Goal: Transaction & Acquisition: Register for event/course

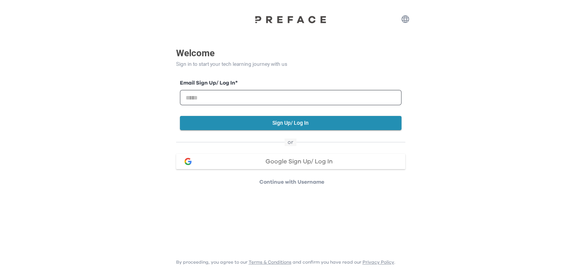
click at [304, 162] on span "Google Sign Up/ Log In" at bounding box center [299, 161] width 67 height 6
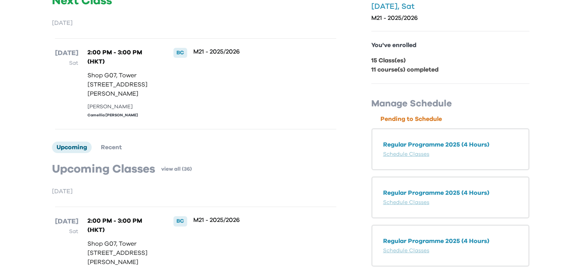
scroll to position [147, 0]
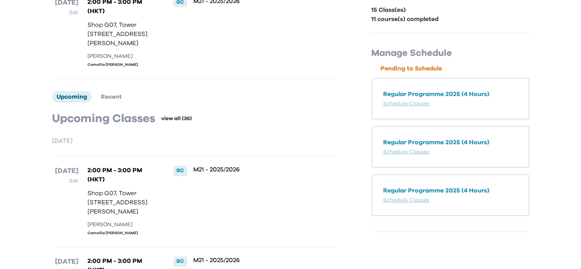
click at [187, 122] on link "view all (36)" at bounding box center [176, 119] width 31 height 8
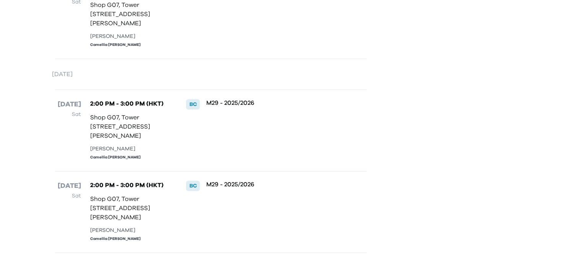
scroll to position [3594, 0]
click at [173, 123] on div "6 Jun Sat 2:00 PM - 3:00 PM (HKT) Shop G07, Tower 535, 535 Jaffe Road, Causeway…" at bounding box center [211, 129] width 312 height 81
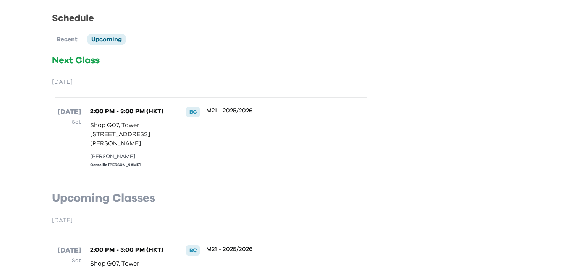
scroll to position [0, 0]
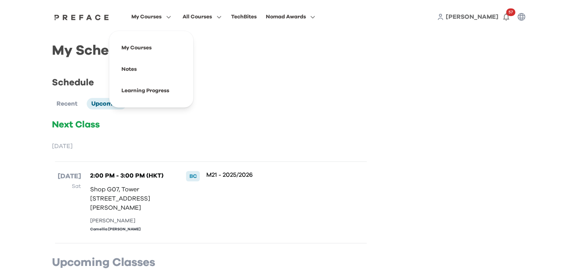
click at [149, 17] on span "My Courses" at bounding box center [147, 16] width 30 height 9
click at [128, 74] on span at bounding box center [151, 68] width 72 height 21
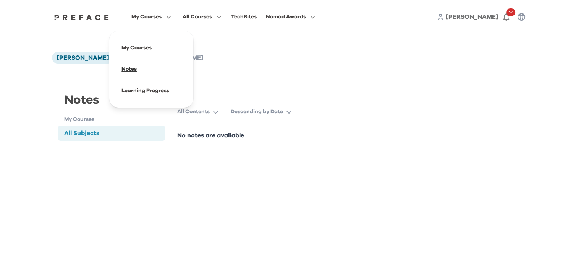
click at [145, 65] on span at bounding box center [151, 68] width 72 height 21
click at [145, 18] on span "My Courses" at bounding box center [147, 16] width 30 height 9
click at [147, 42] on span at bounding box center [151, 47] width 72 height 21
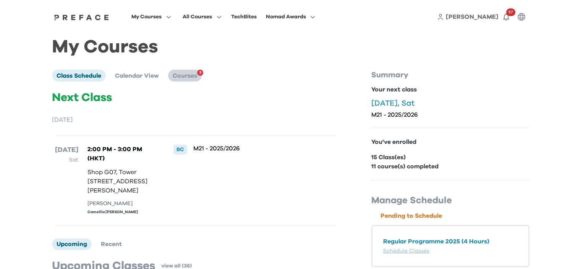
click at [189, 77] on span "Courses" at bounding box center [185, 76] width 24 height 6
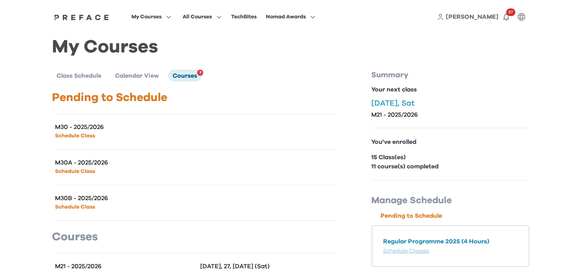
click at [157, 125] on p "M30 - 2025/2026" at bounding box center [125, 127] width 141 height 8
click at [90, 135] on link "Schedule Class" at bounding box center [75, 135] width 40 height 5
click at [69, 173] on link "Schedule Class" at bounding box center [75, 171] width 40 height 5
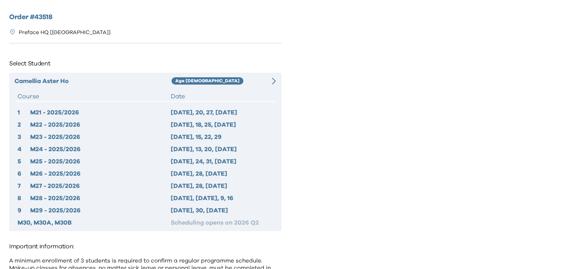
click at [276, 78] on icon at bounding box center [274, 81] width 4 height 7
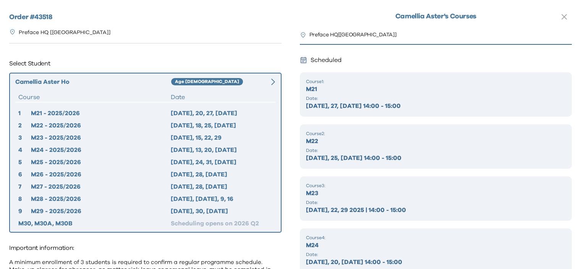
click at [272, 82] on icon at bounding box center [273, 81] width 4 height 7
click at [560, 18] on icon "button" at bounding box center [564, 16] width 9 height 9
